Goal: Task Accomplishment & Management: Manage account settings

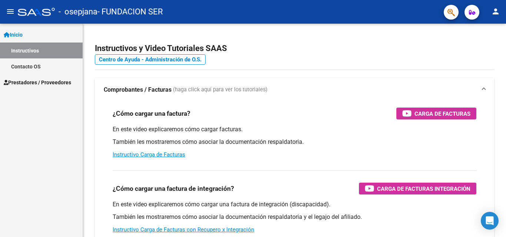
click at [29, 82] on span "Prestadores / Proveedores" at bounding box center [37, 83] width 67 height 8
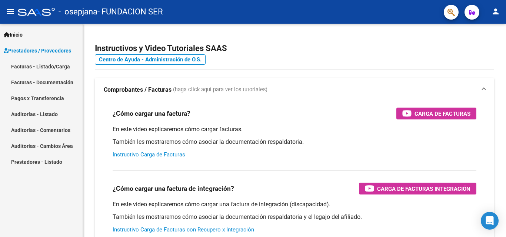
click at [29, 70] on link "Facturas - Listado/Carga" at bounding box center [41, 67] width 83 height 16
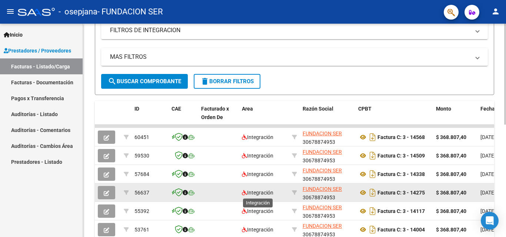
scroll to position [185, 0]
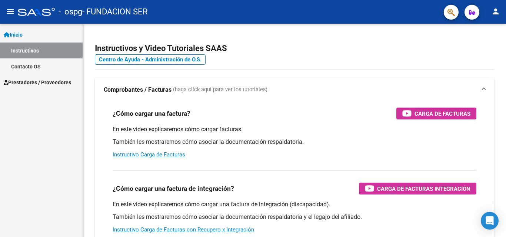
click at [45, 81] on span "Prestadores / Proveedores" at bounding box center [37, 83] width 67 height 8
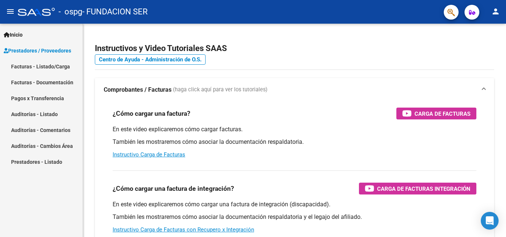
click at [39, 69] on link "Facturas - Listado/Carga" at bounding box center [41, 67] width 83 height 16
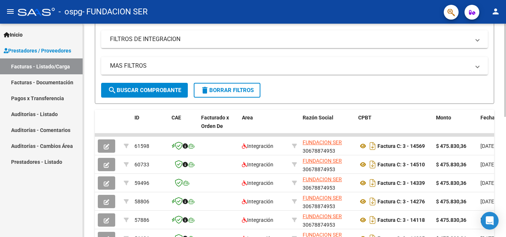
scroll to position [148, 0]
